Goal: Task Accomplishment & Management: Manage account settings

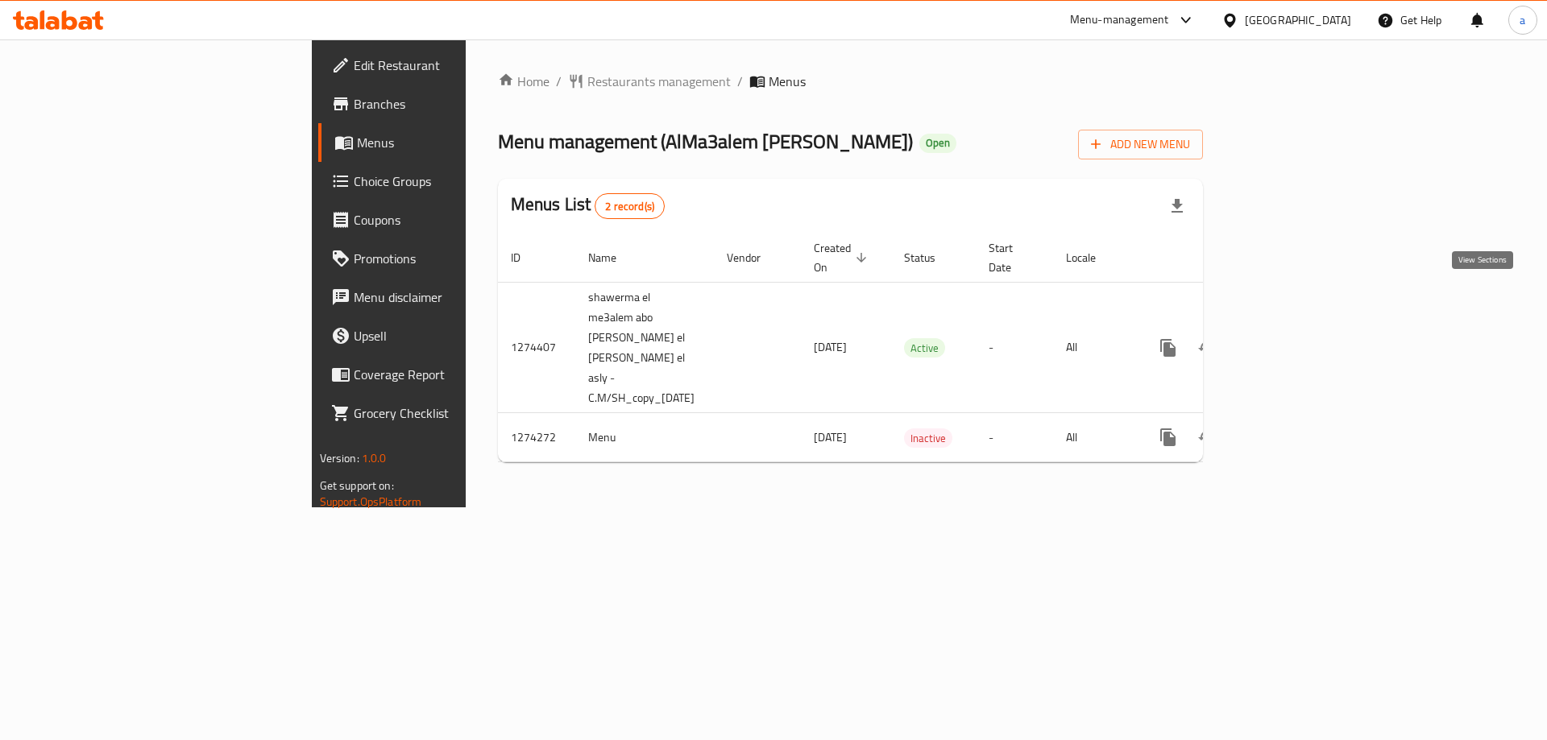
click at [1294, 338] on icon "enhanced table" at bounding box center [1283, 347] width 19 height 19
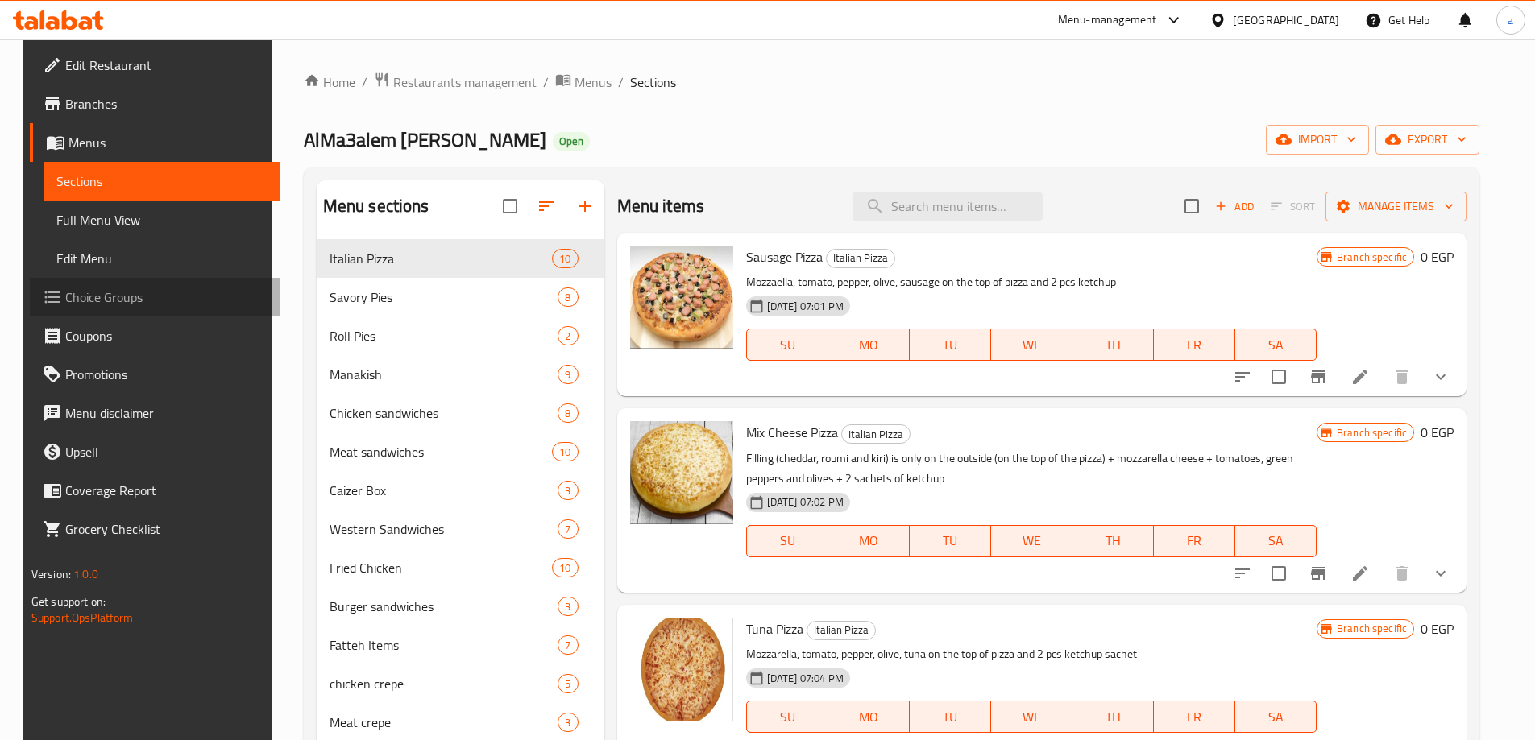
click at [164, 291] on span "Choice Groups" at bounding box center [165, 297] width 201 height 19
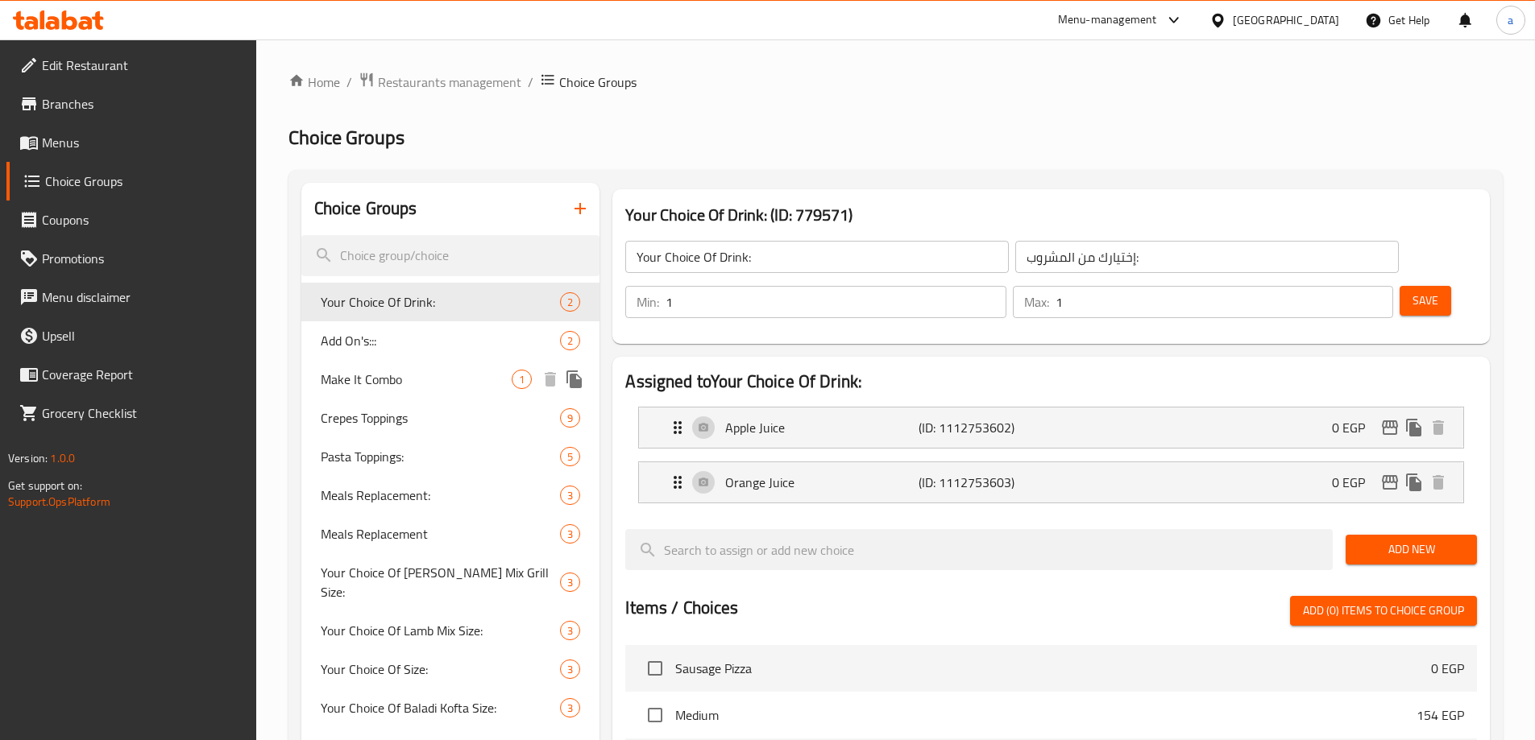
click at [401, 382] on span "Make It Combo" at bounding box center [417, 379] width 192 height 19
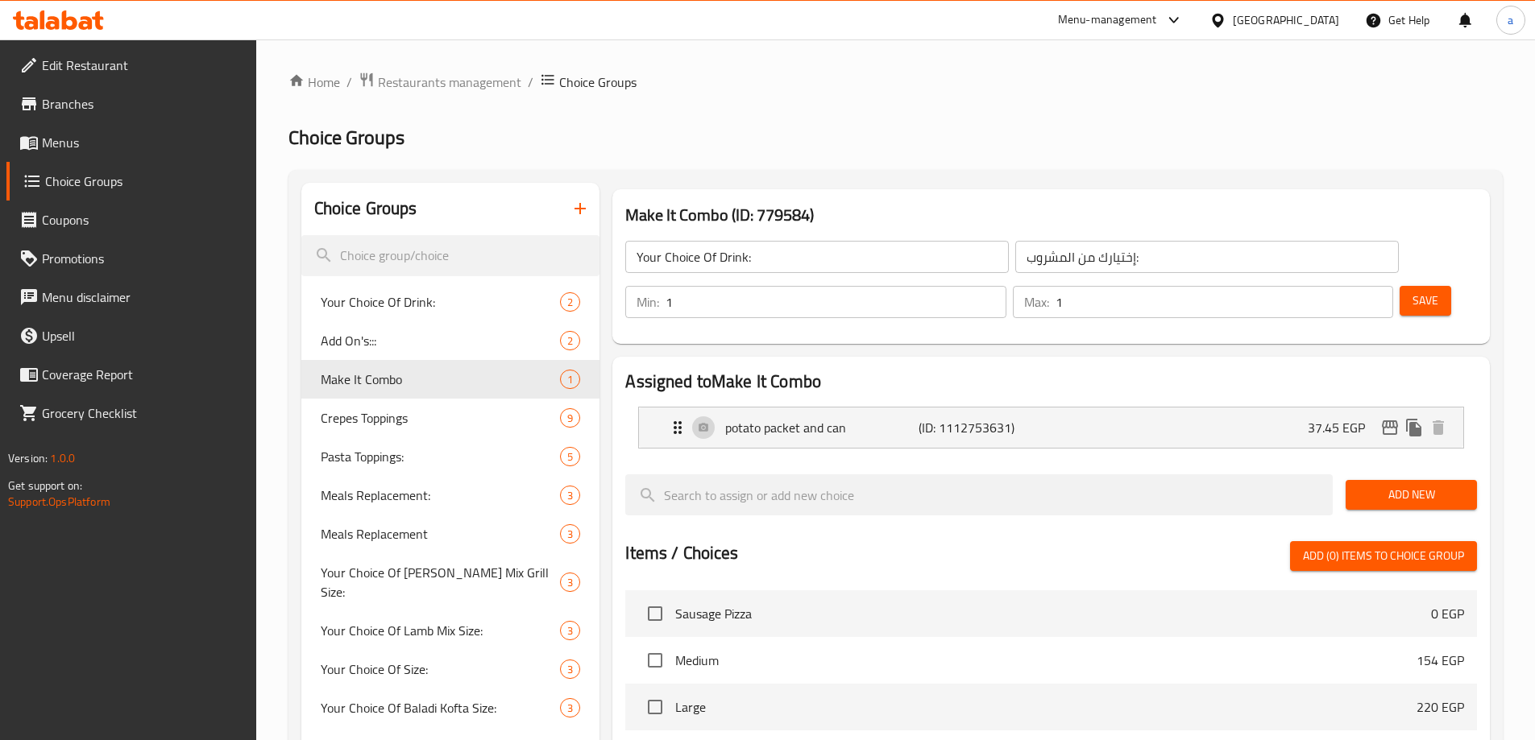
type input "Make It Combo"
type input "اجعلها كومبو"
type input "0"
click at [1019, 83] on ol "Home / Restaurants management / Choice Groups" at bounding box center [895, 82] width 1214 height 21
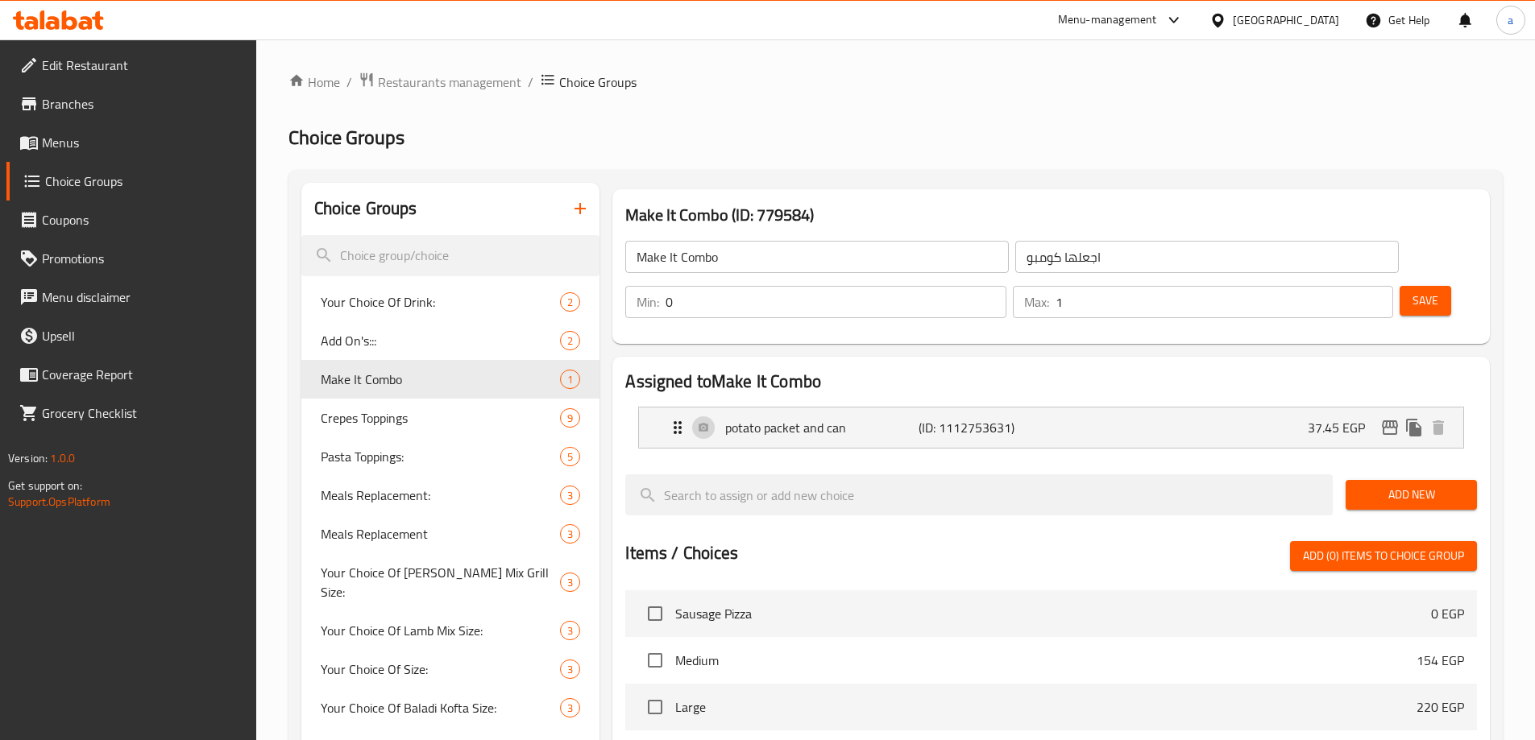
click at [920, 134] on h2 "Choice Groups" at bounding box center [895, 138] width 1214 height 26
click at [1027, 131] on h2 "Choice Groups" at bounding box center [895, 138] width 1214 height 26
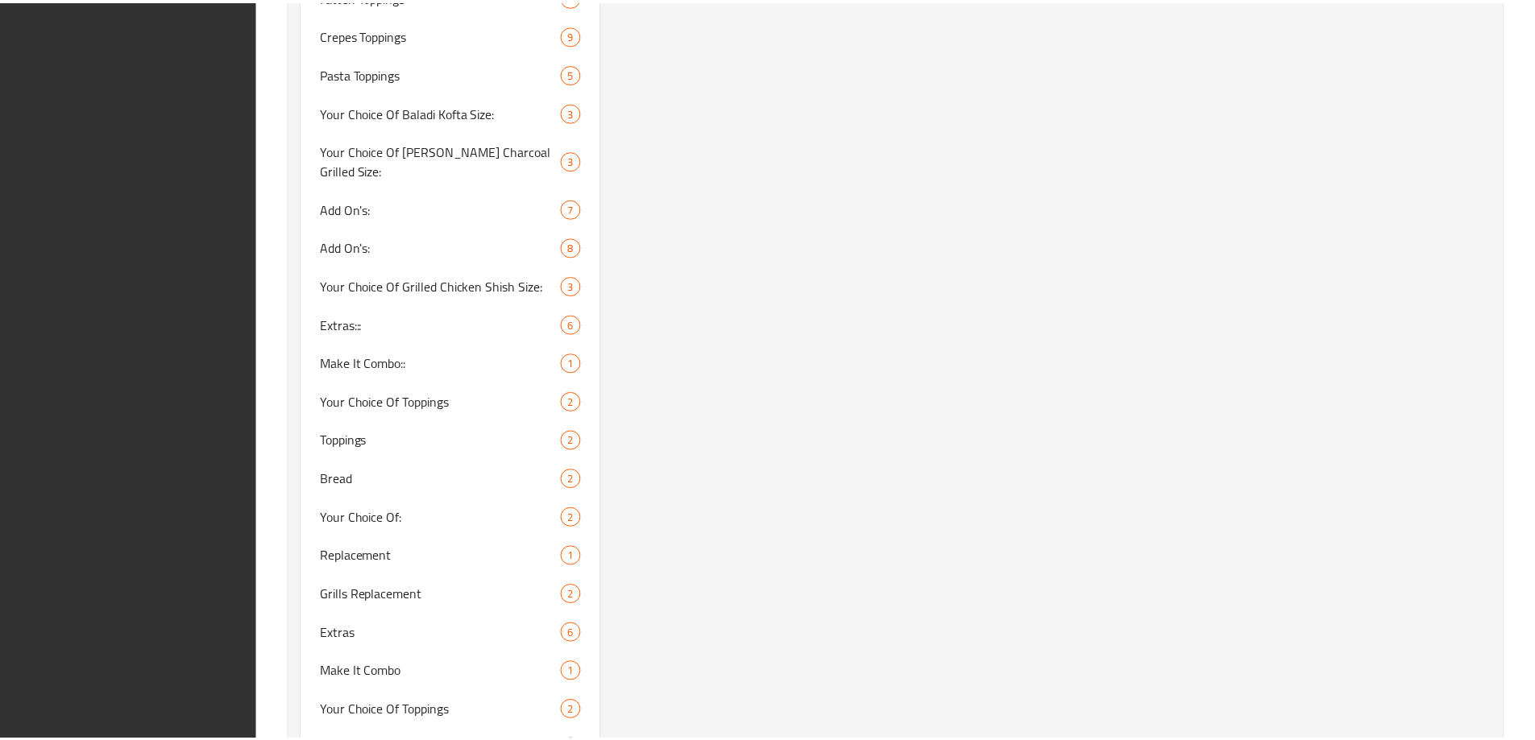
scroll to position [1663, 0]
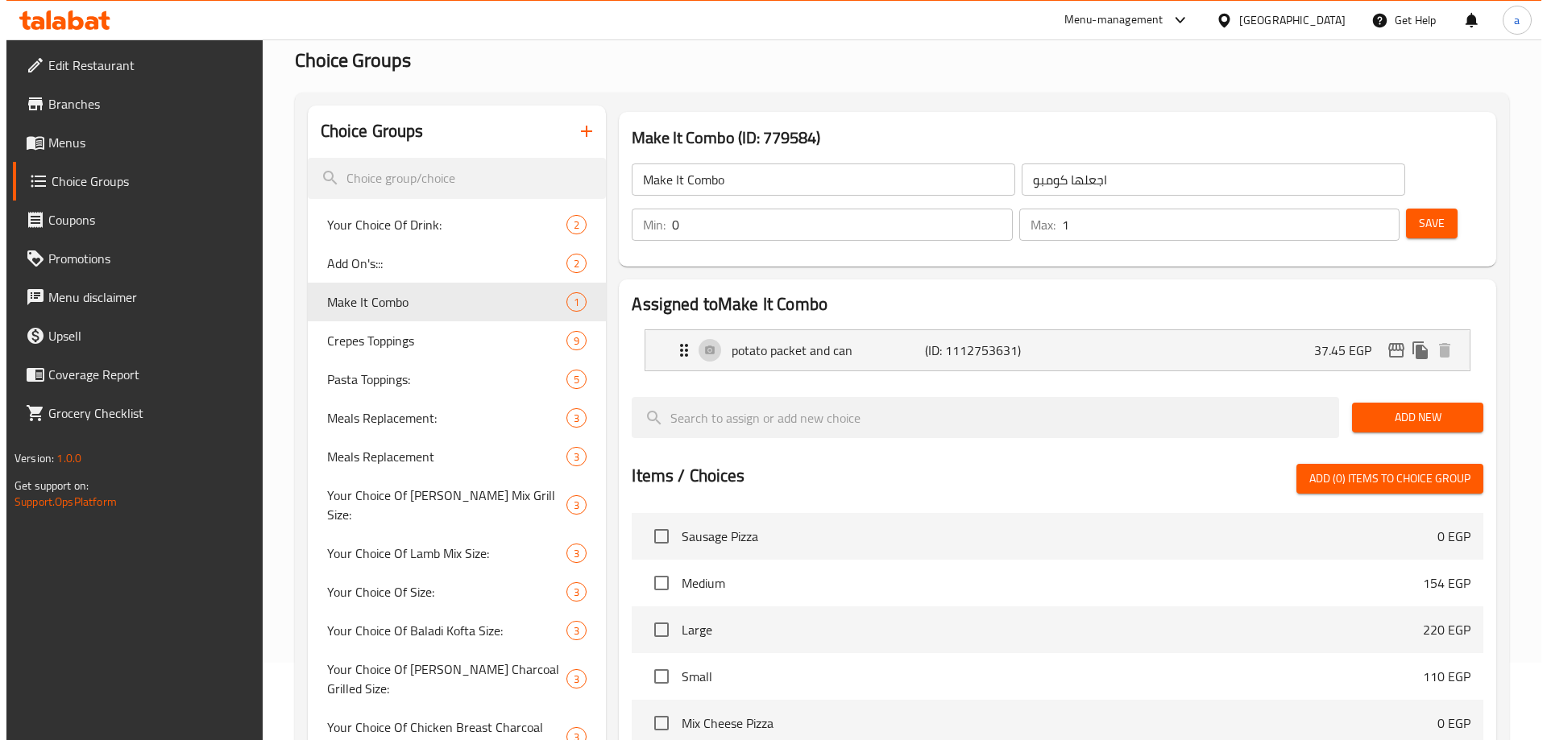
scroll to position [0, 0]
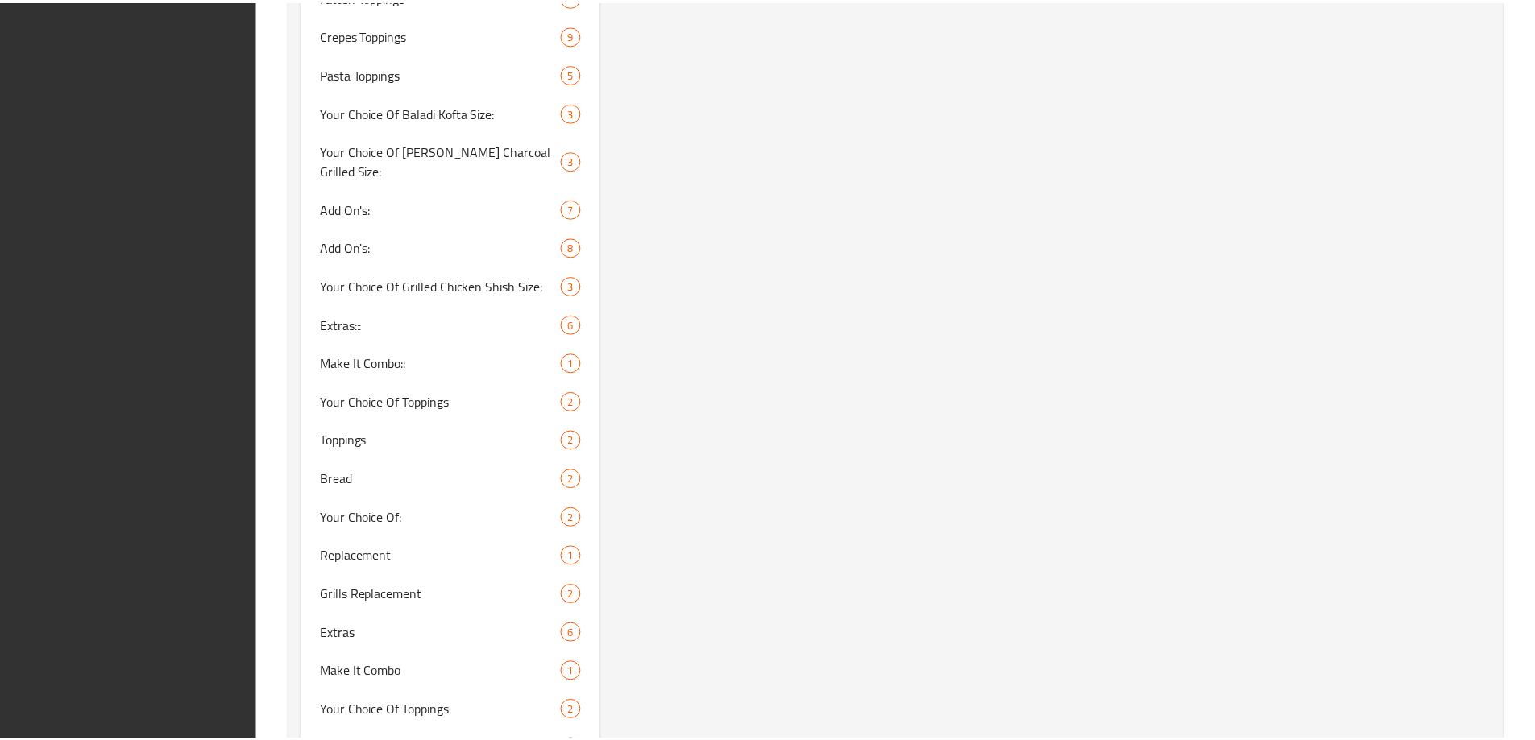
scroll to position [1663, 0]
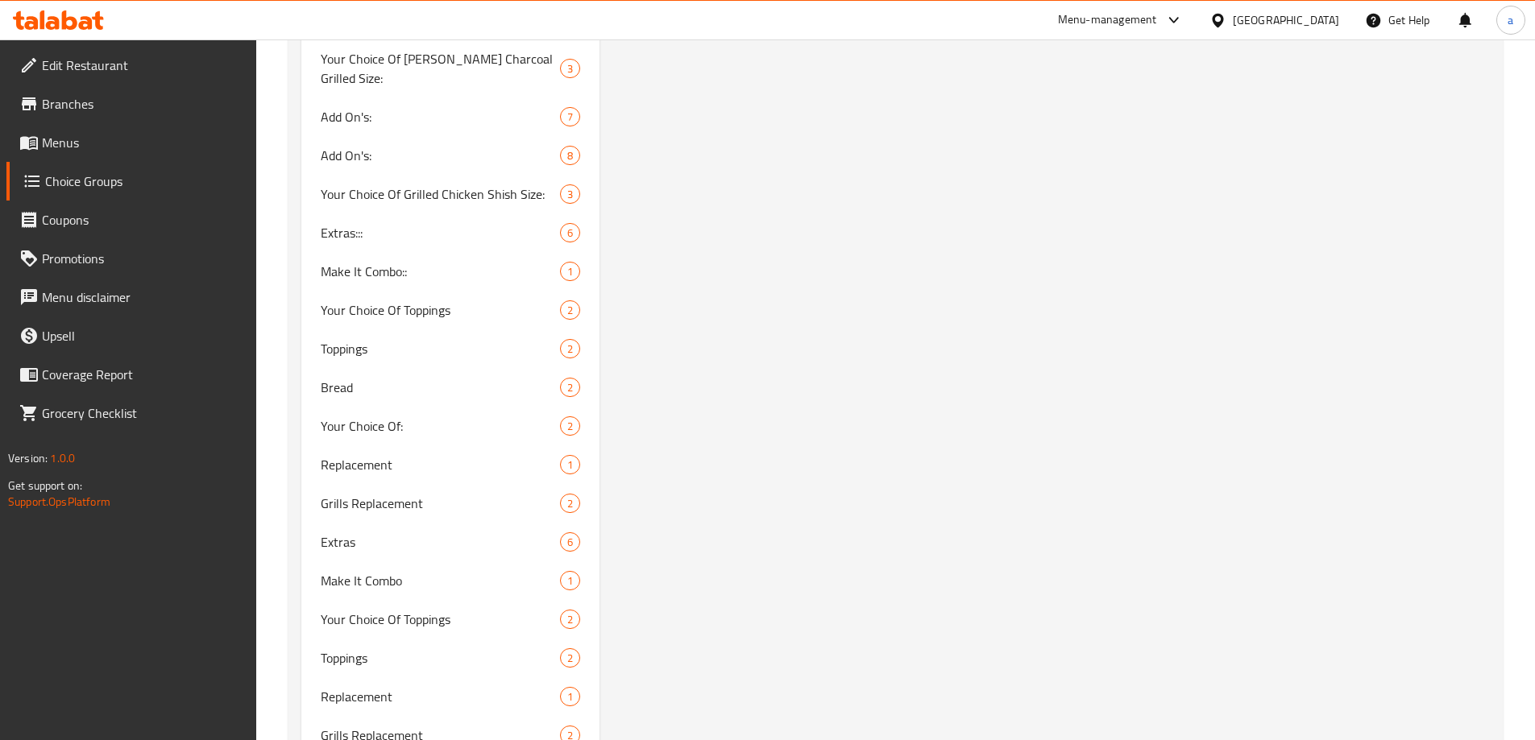
scroll to position [1099, 0]
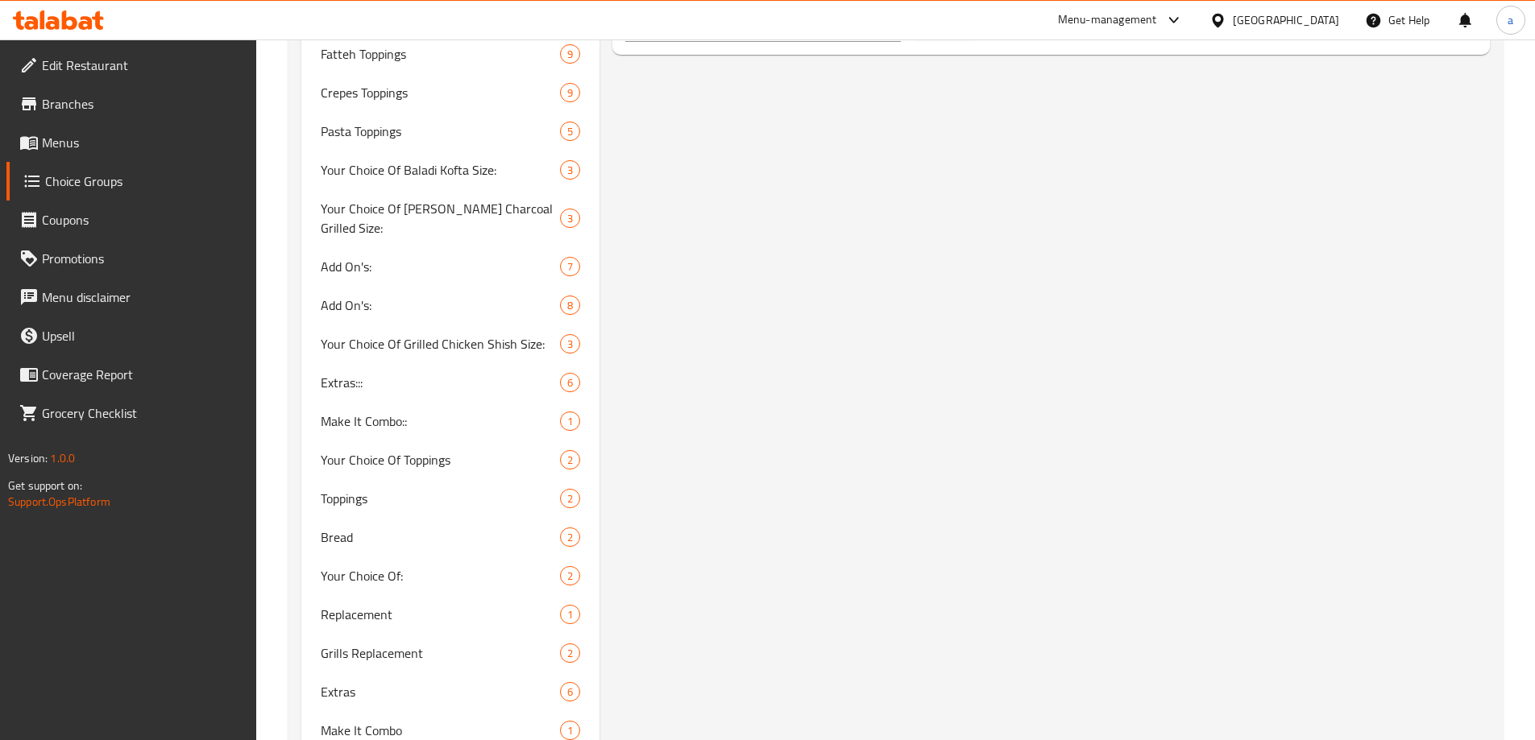
click at [818, 287] on div "Make It Combo (ID: 779584) Make It Combo ​ اجعلها كومبو ​ Min: 0 ​ Max: 1 ​ Sav…" at bounding box center [1047, 191] width 897 height 2214
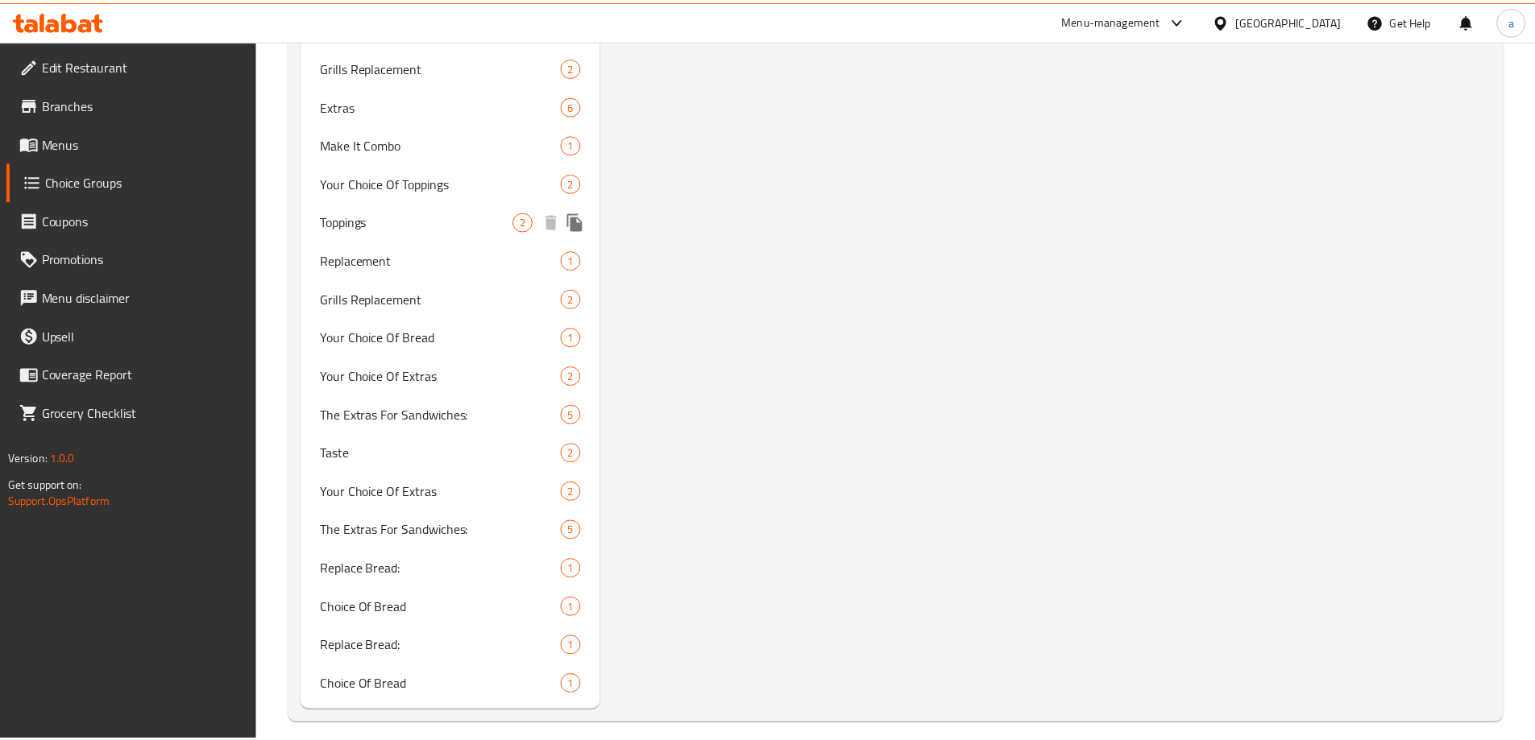
scroll to position [1682, 0]
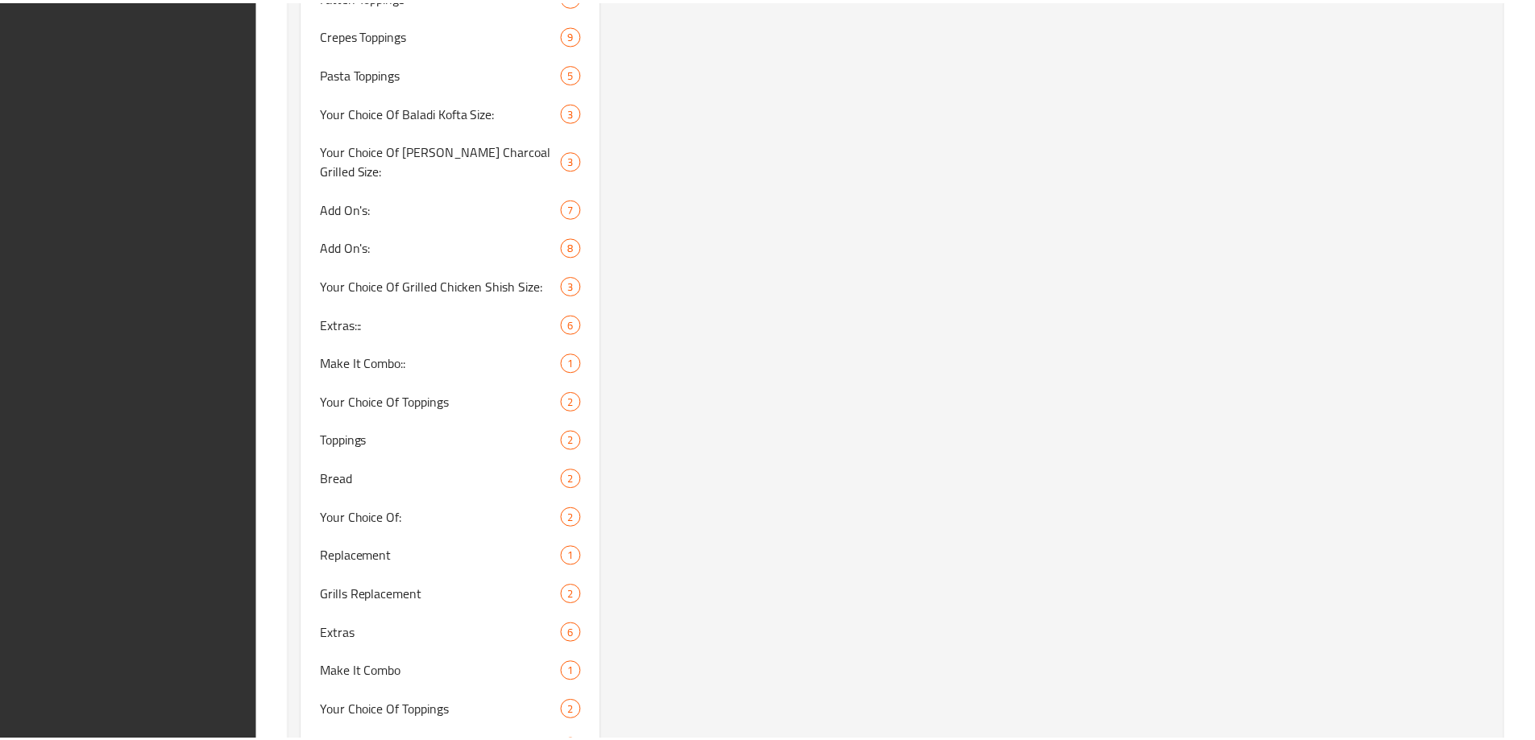
scroll to position [1663, 0]
